Goal: Task Accomplishment & Management: Complete application form

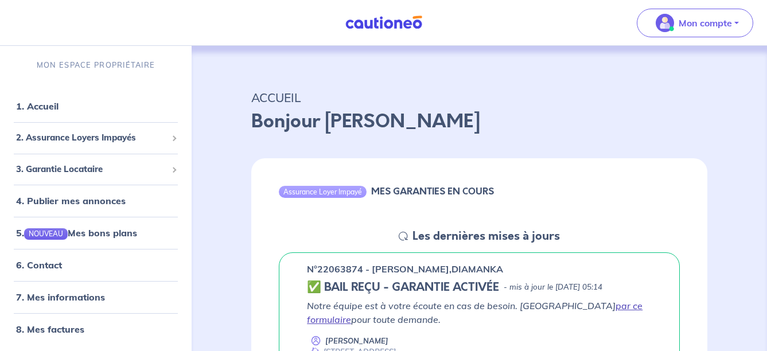
click at [575, 305] on link "par ce formulaire" at bounding box center [475, 312] width 336 height 25
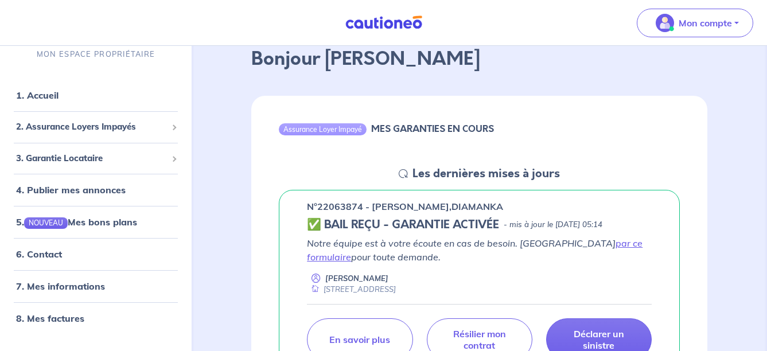
scroll to position [57, 0]
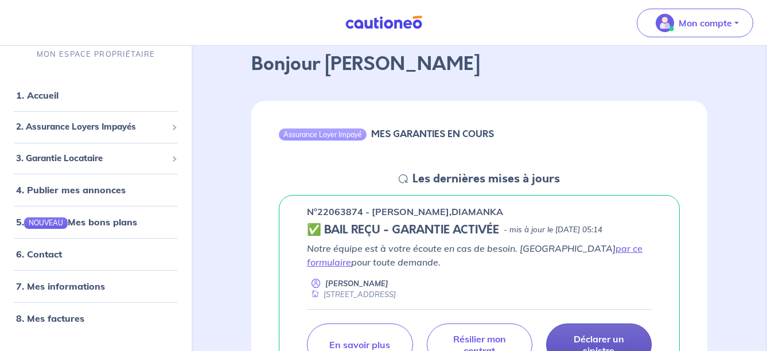
click at [606, 334] on p "Déclarer un sinistre" at bounding box center [598, 344] width 77 height 23
